Goal: Navigation & Orientation: Find specific page/section

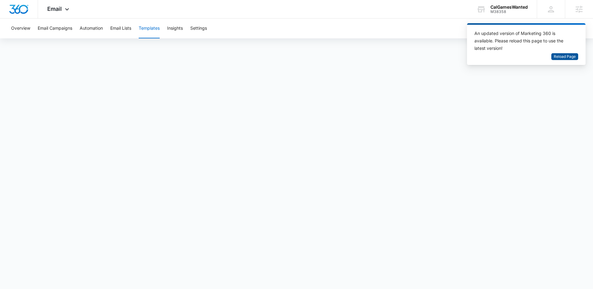
click at [563, 56] on span "Reload Page" at bounding box center [565, 57] width 22 height 6
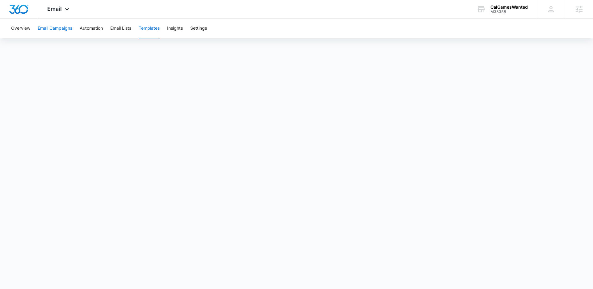
click at [61, 30] on button "Email Campaigns" at bounding box center [55, 29] width 35 height 20
click at [150, 32] on button "Templates" at bounding box center [149, 29] width 21 height 20
